Goal: Information Seeking & Learning: Learn about a topic

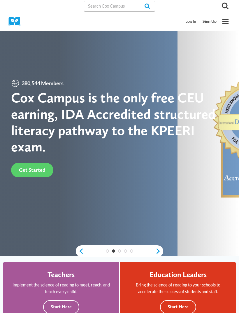
click at [220, 20] on button "Toggle Menu" at bounding box center [225, 21] width 11 height 11
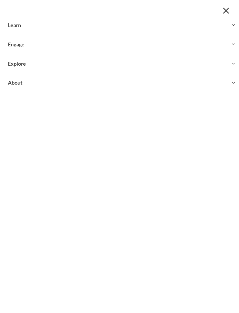
click at [225, 8] on button "Close menu" at bounding box center [225, 10] width 10 height 10
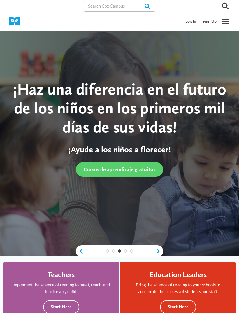
click at [190, 19] on link "Log In" at bounding box center [190, 21] width 17 height 11
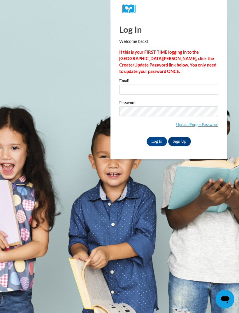
click at [204, 84] on label "Email" at bounding box center [168, 82] width 99 height 6
click at [204, 84] on input "Email" at bounding box center [168, 89] width 99 height 10
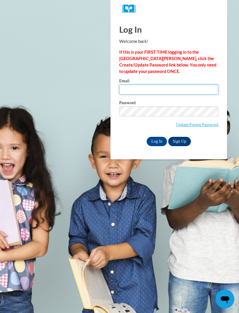
type input "mthomas@cheahaheadstart.org"
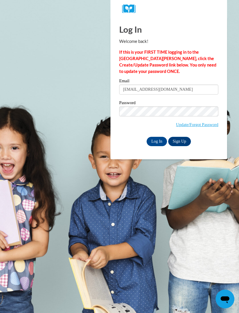
click at [157, 141] on input "Log In" at bounding box center [156, 141] width 20 height 9
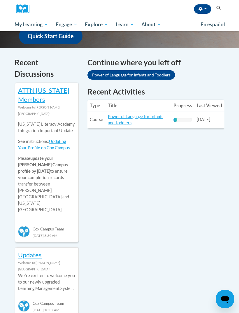
scroll to position [186, 0]
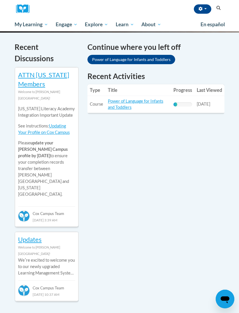
click at [133, 102] on link "Power of Language for Infants and Toddlers" at bounding box center [135, 103] width 55 height 11
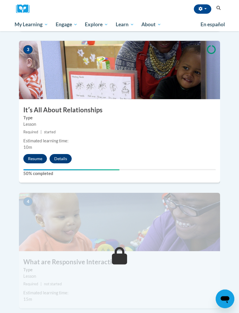
click at [46, 154] on button "Resume" at bounding box center [35, 158] width 24 height 9
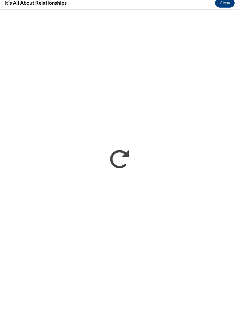
scroll to position [454, 0]
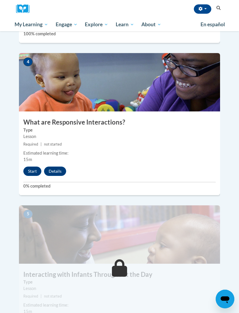
scroll to position [594, 0]
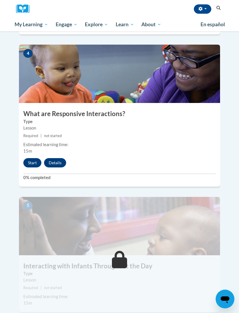
click at [36, 158] on button "Start" at bounding box center [32, 162] width 18 height 9
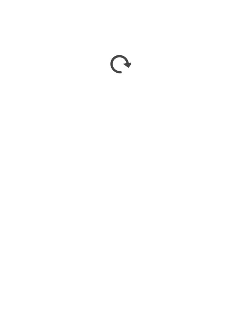
scroll to position [713, 0]
